Goal: Navigation & Orientation: Find specific page/section

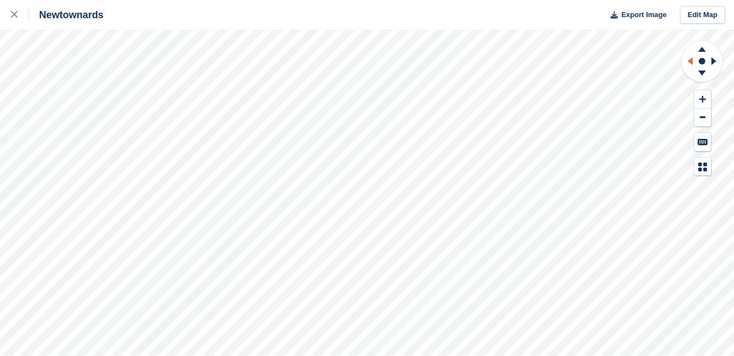
click at [689, 61] on icon at bounding box center [689, 61] width 5 height 8
click at [703, 97] on icon at bounding box center [702, 99] width 7 height 8
click at [700, 72] on icon at bounding box center [702, 72] width 8 height 5
drag, startPoint x: 700, startPoint y: 72, endPoint x: 703, endPoint y: 47, distance: 25.0
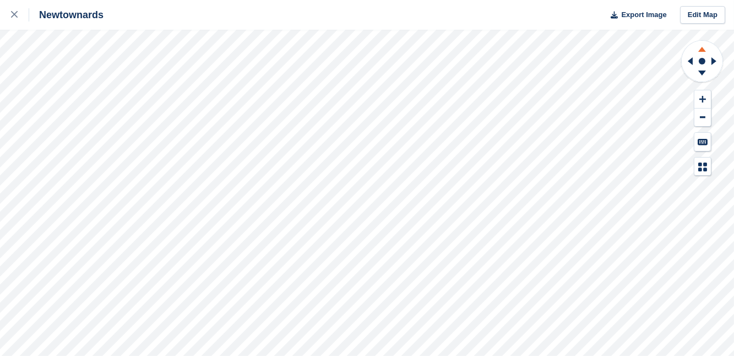
click at [703, 47] on icon at bounding box center [701, 48] width 29 height 14
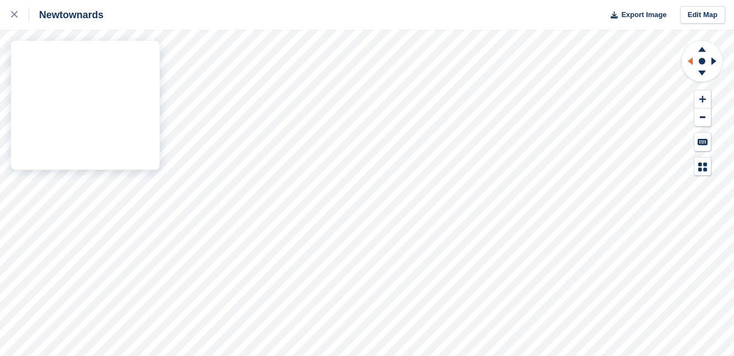
click at [80, 162] on div "Newtownards Export Image Edit Map" at bounding box center [367, 178] width 734 height 356
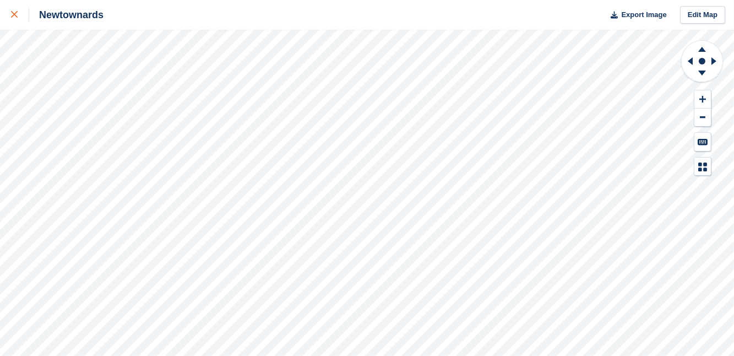
click at [14, 15] on icon at bounding box center [14, 14] width 7 height 7
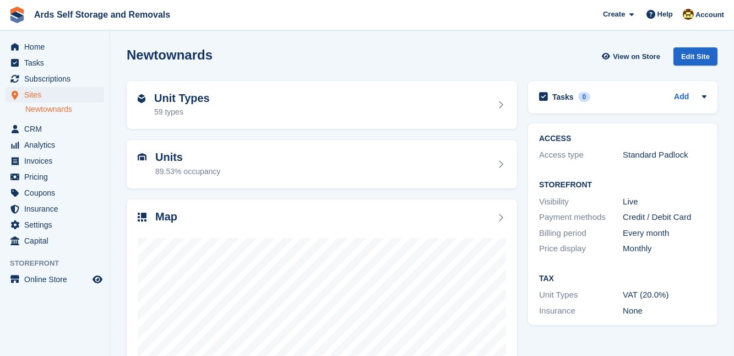
click at [201, 51] on h2 "Newtownards" at bounding box center [170, 54] width 86 height 15
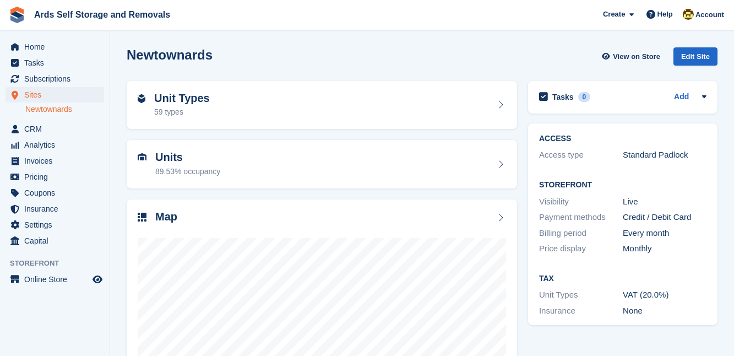
click at [523, 190] on div "ACCESS Access type Standard Padlock Storefront Visibility Live Payment methods …" at bounding box center [622, 224] width 200 height 213
